Goal: Transaction & Acquisition: Obtain resource

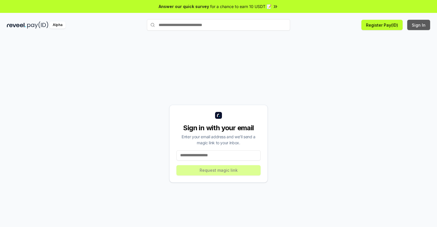
click at [419, 25] on button "Sign In" at bounding box center [418, 25] width 23 height 10
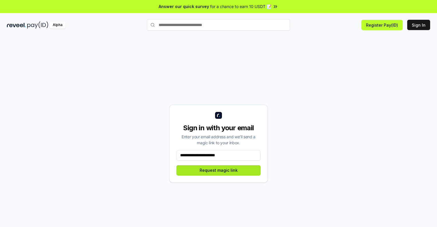
type input "**********"
click at [219, 170] on button "Request magic link" at bounding box center [218, 170] width 84 height 10
